Goal: Navigation & Orientation: Understand site structure

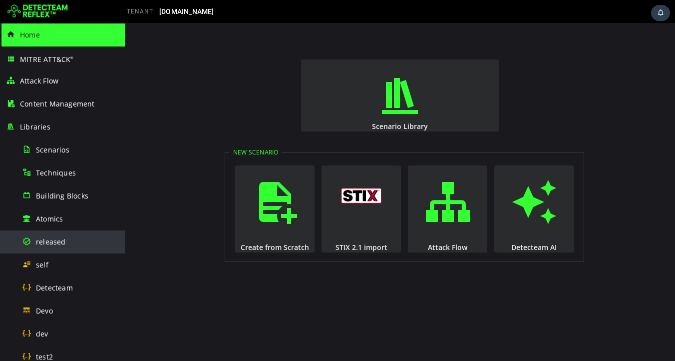
click at [50, 243] on span "released" at bounding box center [51, 241] width 30 height 9
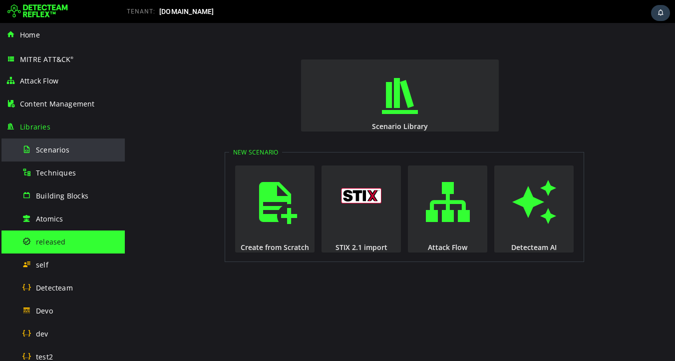
click at [55, 151] on span "Scenarios" at bounding box center [52, 149] width 33 height 9
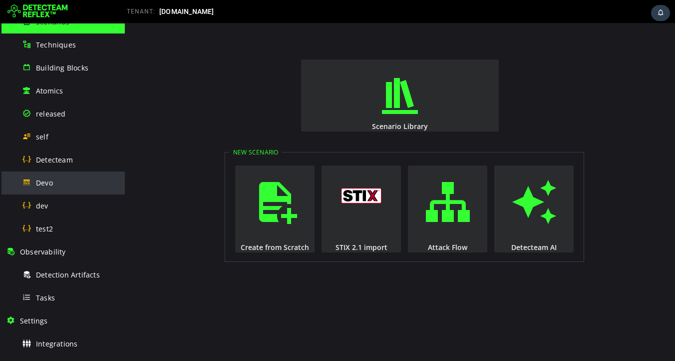
scroll to position [168, 0]
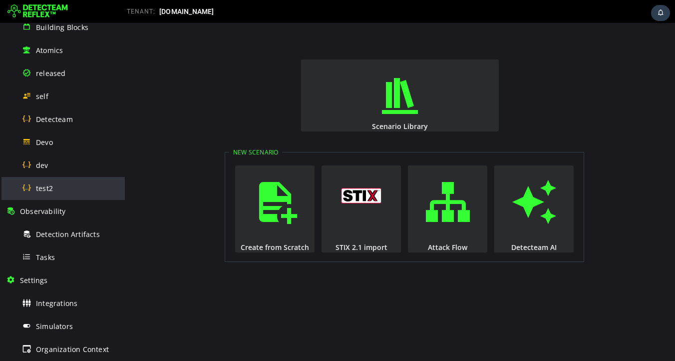
click at [56, 187] on div "test2" at bounding box center [70, 188] width 97 height 22
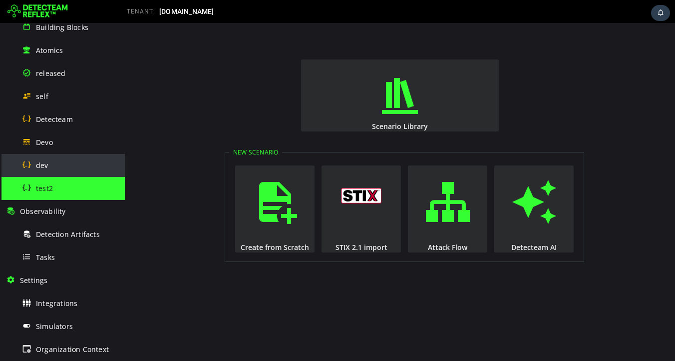
click at [52, 172] on div "dev" at bounding box center [70, 165] width 97 height 22
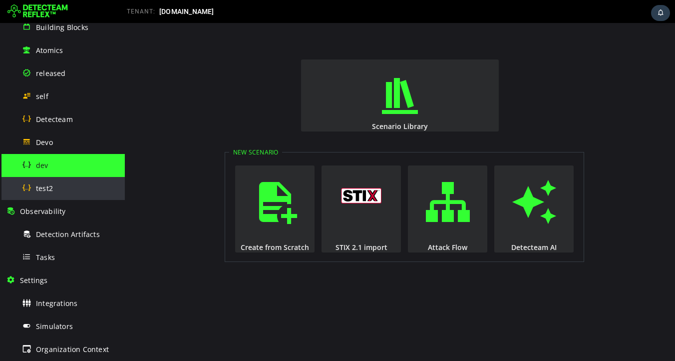
click at [52, 195] on div "test2" at bounding box center [70, 188] width 97 height 22
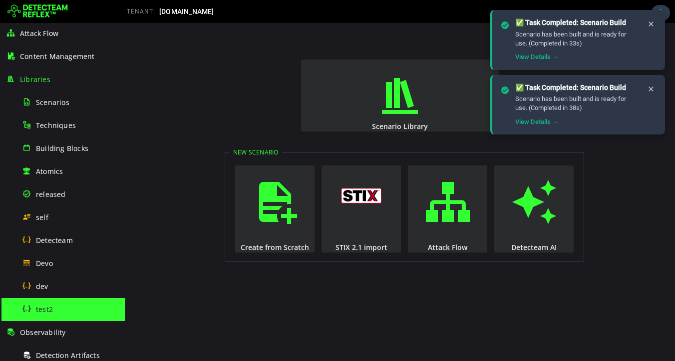
scroll to position [46, 0]
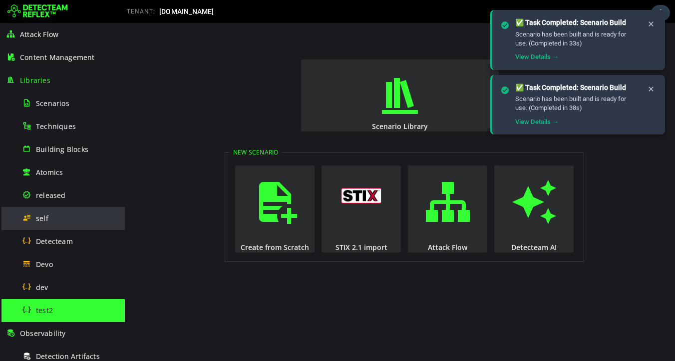
click at [41, 210] on div "self" at bounding box center [70, 218] width 97 height 22
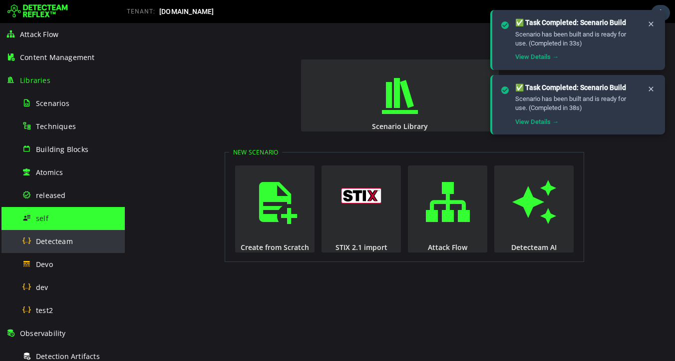
click at [41, 246] on div "Detecteam" at bounding box center [70, 241] width 97 height 22
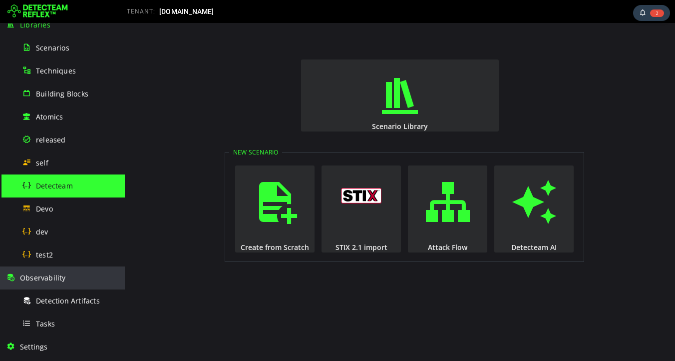
scroll to position [260, 0]
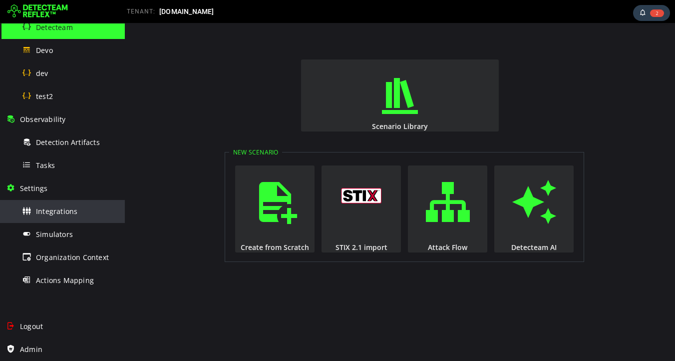
click at [74, 214] on span "Integrations" at bounding box center [56, 210] width 41 height 9
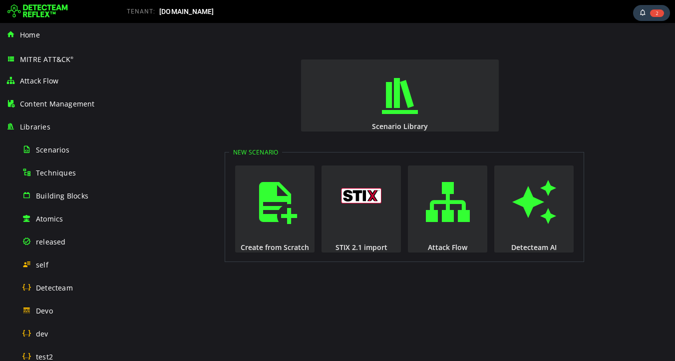
scroll to position [195, 0]
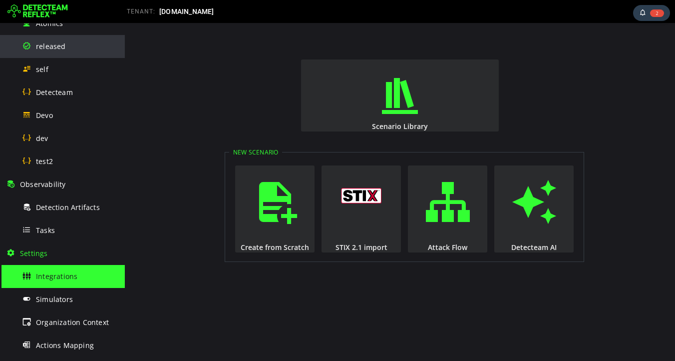
click at [54, 51] on div "released" at bounding box center [70, 46] width 97 height 22
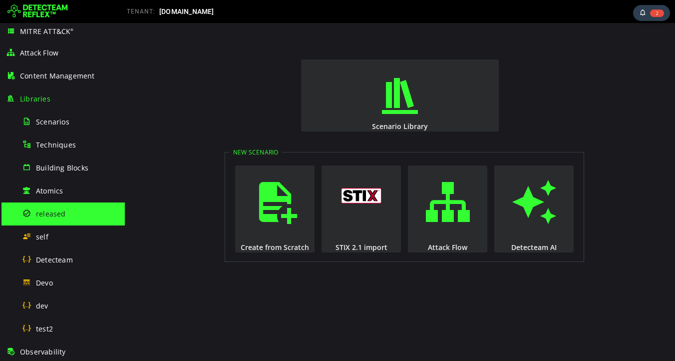
scroll to position [5, 0]
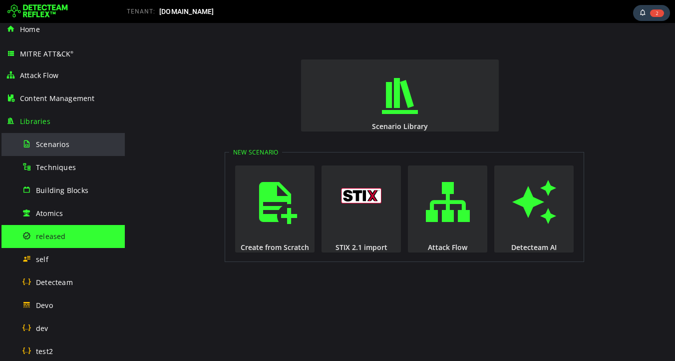
click at [59, 143] on span "Scenarios" at bounding box center [52, 143] width 33 height 9
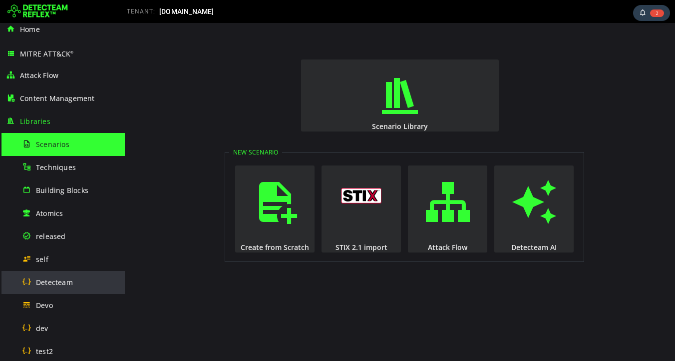
click at [44, 287] on div "Detecteam" at bounding box center [70, 282] width 97 height 22
